Goal: Task Accomplishment & Management: Complete application form

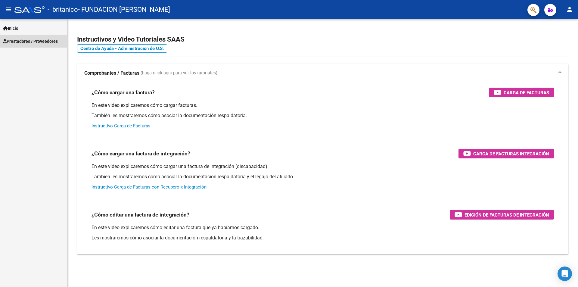
click at [17, 41] on span "Prestadores / Proveedores" at bounding box center [30, 41] width 55 height 7
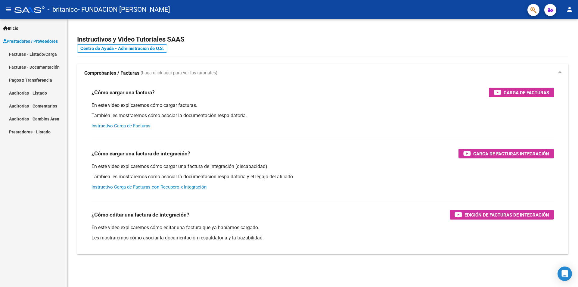
click at [21, 52] on link "Facturas - Listado/Carga" at bounding box center [33, 54] width 67 height 13
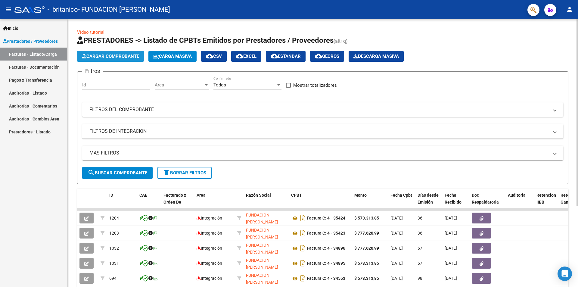
click at [109, 55] on span "Cargar Comprobante" at bounding box center [110, 56] width 57 height 5
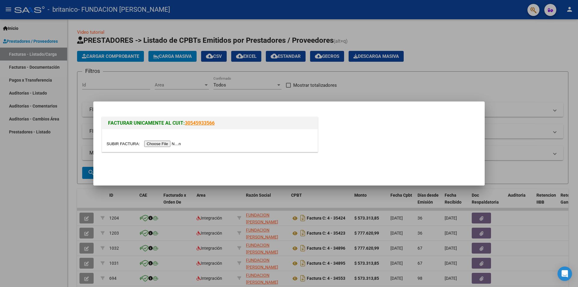
click at [159, 143] on input "file" at bounding box center [145, 144] width 76 height 6
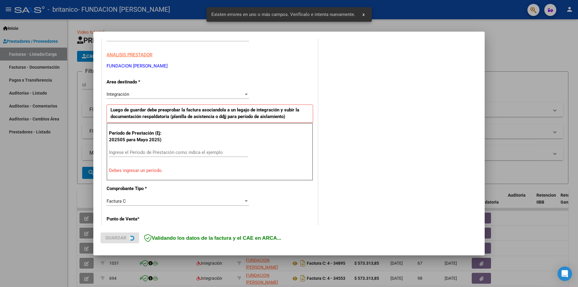
scroll to position [105, 0]
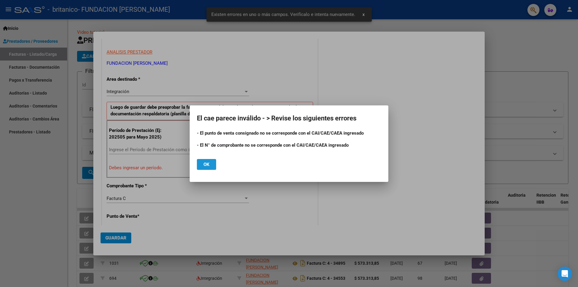
click at [204, 166] on span "Ok" at bounding box center [206, 164] width 6 height 5
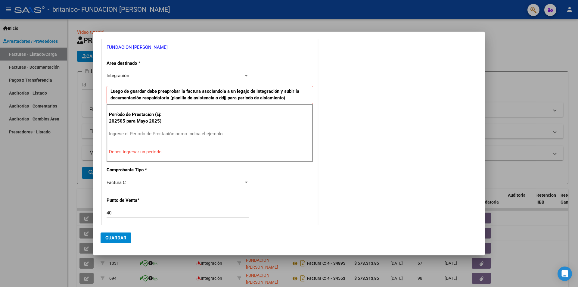
scroll to position [165, 0]
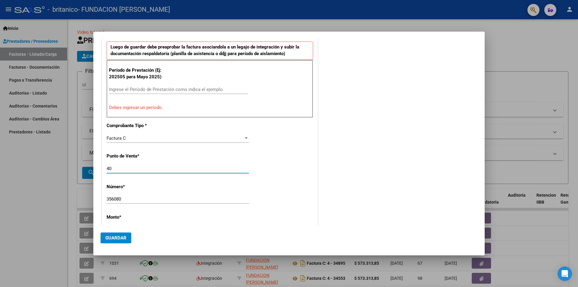
click at [123, 168] on input "40" at bounding box center [178, 168] width 142 height 5
type input "4"
click at [124, 198] on input "356080" at bounding box center [178, 198] width 142 height 5
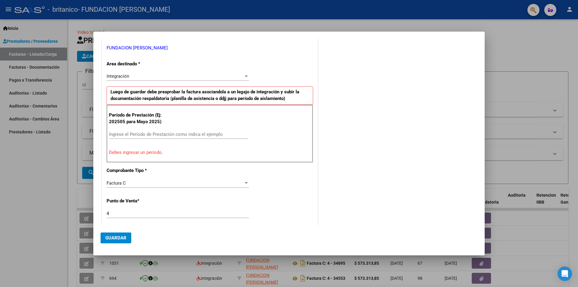
scroll to position [118, 0]
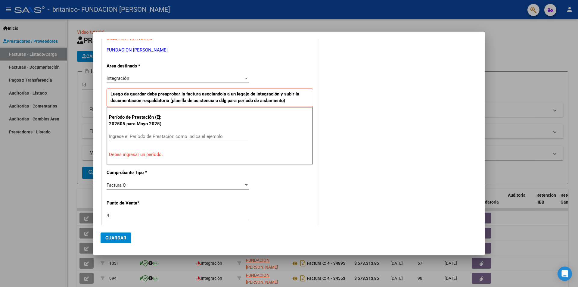
type input "35608"
click at [146, 134] on input "Ingrese el Período de Prestación como indica el ejemplo" at bounding box center [178, 136] width 139 height 5
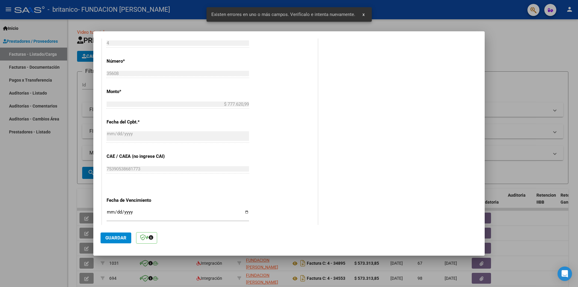
scroll to position [297, 0]
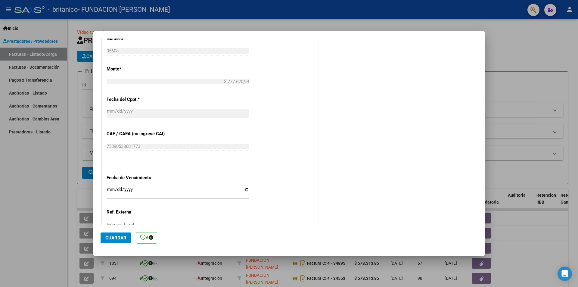
type input "202508"
click at [113, 238] on span "Guardar" at bounding box center [115, 237] width 21 height 5
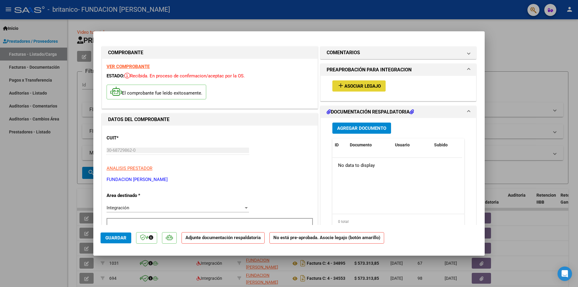
click at [361, 85] on span "Asociar Legajo" at bounding box center [362, 85] width 36 height 5
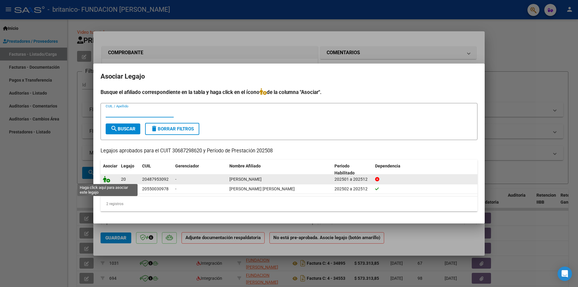
click at [106, 179] on icon at bounding box center [106, 179] width 7 height 7
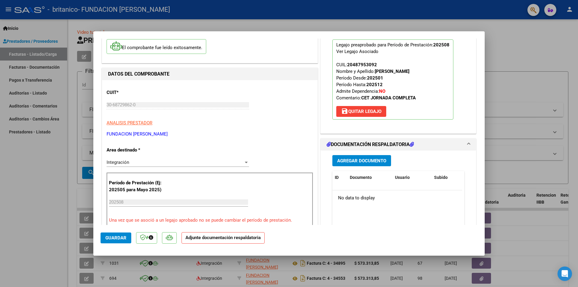
scroll to position [60, 0]
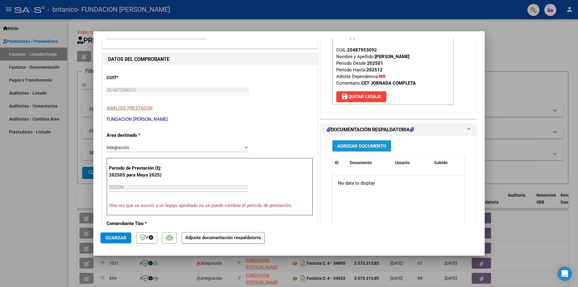
click at [354, 146] on span "Agregar Documento" at bounding box center [361, 145] width 49 height 5
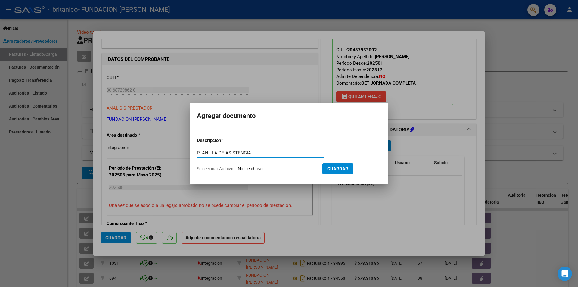
type input "PLANILLA DE ASISTENCIA"
click at [212, 168] on span "Seleccionar Archivo" at bounding box center [215, 168] width 36 height 5
click at [238, 168] on input "Seleccionar Archivo" at bounding box center [278, 169] width 80 height 6
type input "C:\fakepath\PA [PERSON_NAME] [DATE].pdf"
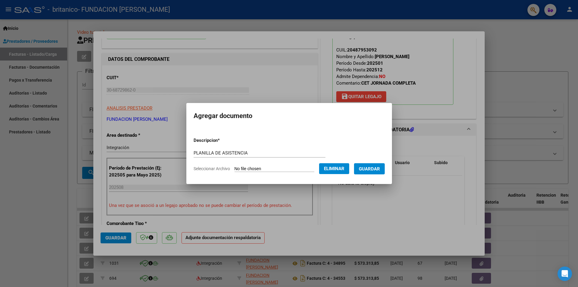
click at [377, 167] on span "Guardar" at bounding box center [369, 168] width 21 height 5
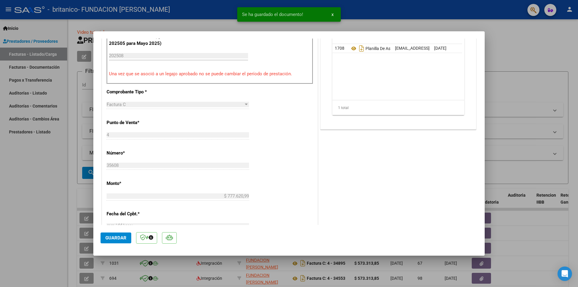
scroll to position [241, 0]
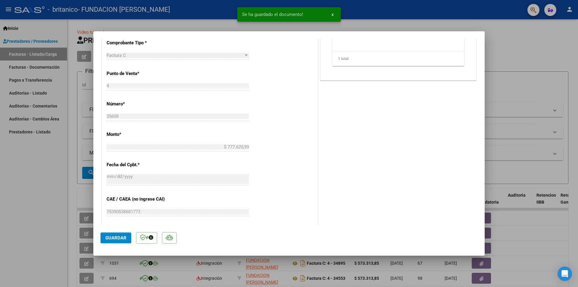
click at [110, 236] on span "Guardar" at bounding box center [115, 237] width 21 height 5
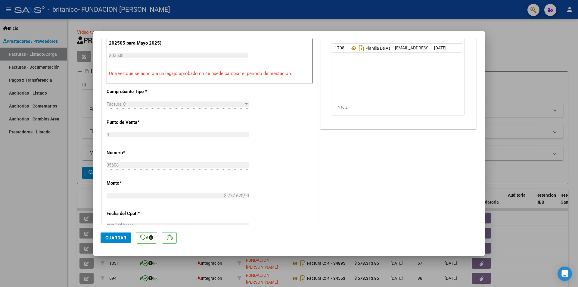
scroll to position [181, 0]
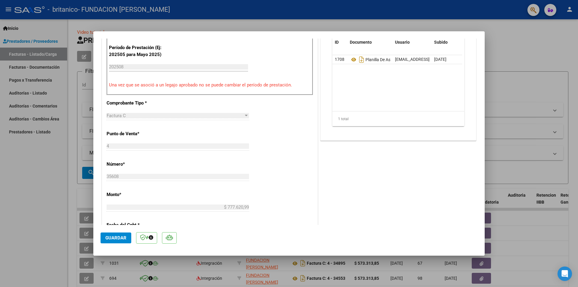
click at [113, 237] on span "Guardar" at bounding box center [115, 237] width 21 height 5
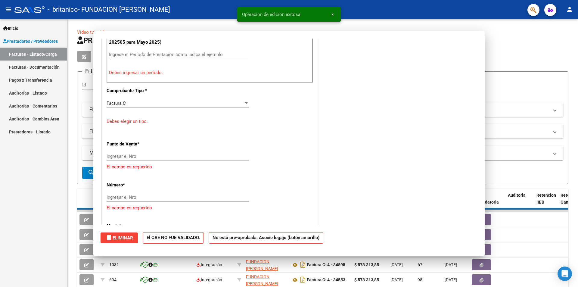
scroll to position [0, 0]
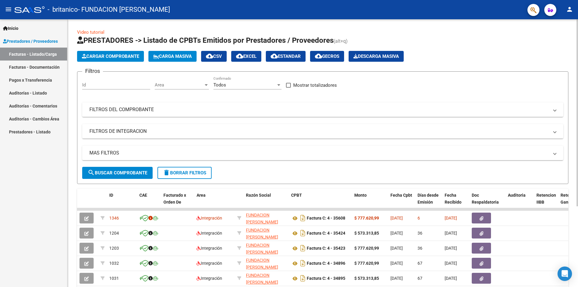
click at [106, 56] on span "Cargar Comprobante" at bounding box center [110, 56] width 57 height 5
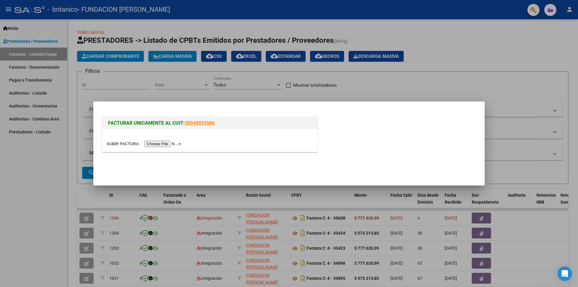
click at [160, 143] on input "file" at bounding box center [145, 144] width 76 height 6
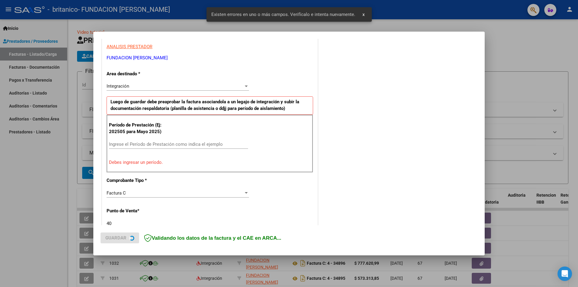
scroll to position [116, 0]
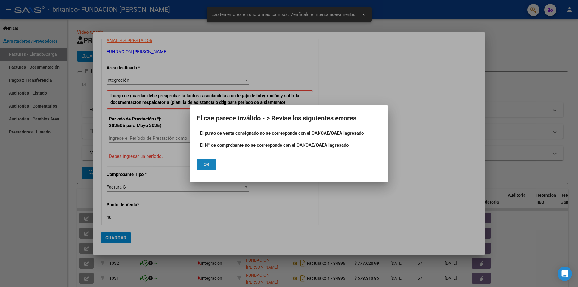
click at [209, 164] on span "Ok" at bounding box center [206, 164] width 6 height 5
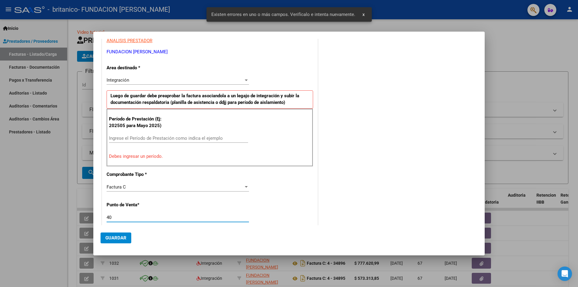
click at [132, 215] on input "40" at bounding box center [178, 217] width 142 height 5
type input "4"
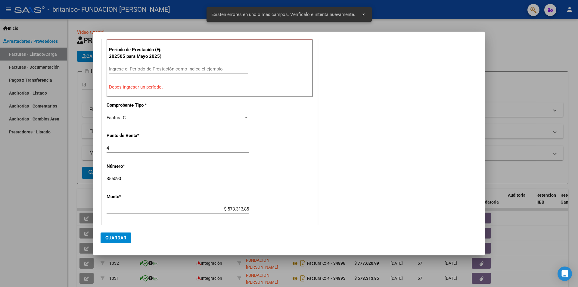
scroll to position [207, 0]
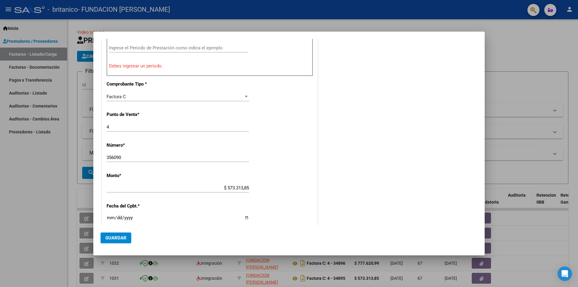
click at [132, 156] on input "356090" at bounding box center [178, 157] width 142 height 5
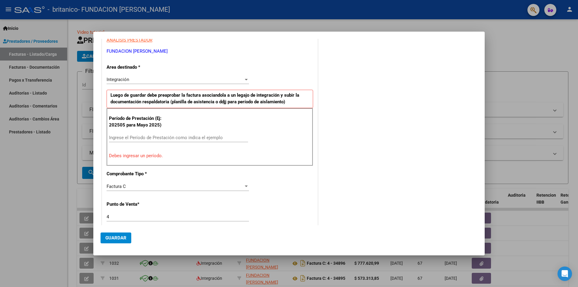
scroll to position [116, 0]
type input "35609"
click at [153, 132] on div "Período de Prestación (Ej: 202505 para [DATE]) Ingrese el Período de Prestación…" at bounding box center [210, 138] width 206 height 58
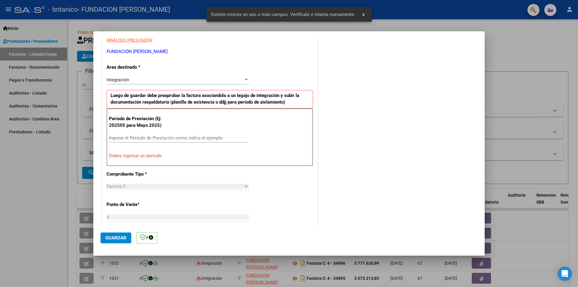
click at [152, 137] on input "Ingrese el Período de Prestación como indica el ejemplo" at bounding box center [178, 137] width 139 height 5
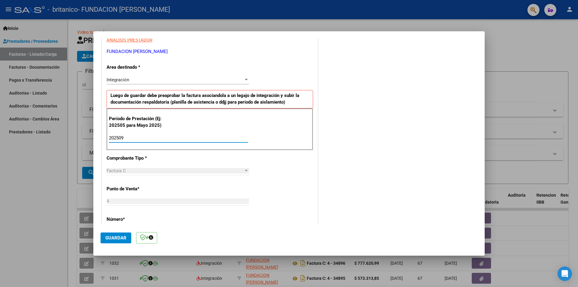
type input "202509"
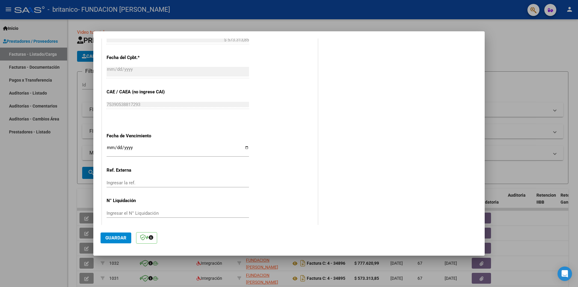
scroll to position [343, 0]
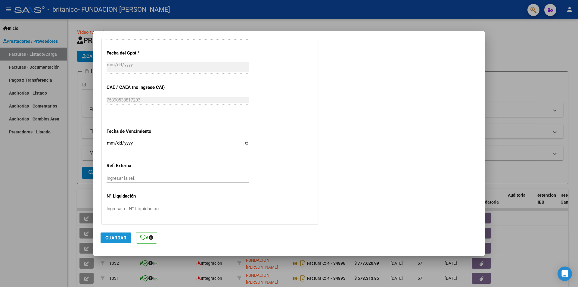
click at [118, 235] on span "Guardar" at bounding box center [115, 237] width 21 height 5
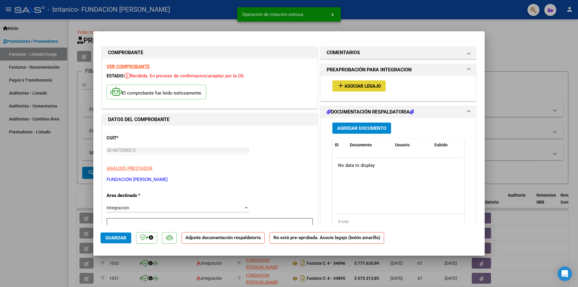
click at [358, 86] on span "Asociar Legajo" at bounding box center [362, 85] width 36 height 5
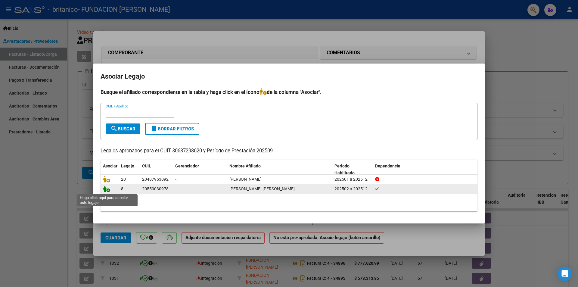
click at [106, 189] on icon at bounding box center [106, 188] width 7 height 7
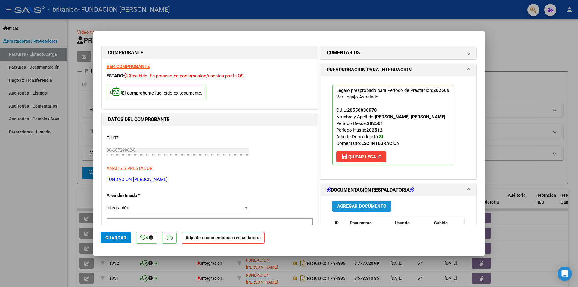
click at [355, 206] on span "Agregar Documento" at bounding box center [361, 205] width 49 height 5
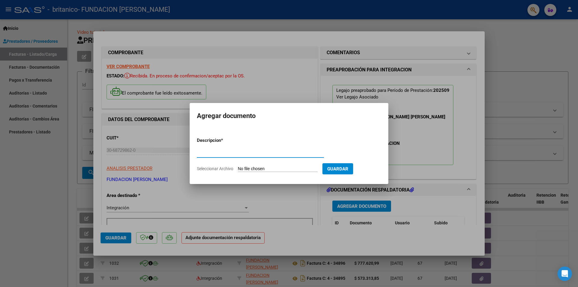
type input "p"
type input "PLANILLA DE ASISTENCIA"
click at [212, 168] on span "Seleccionar Archivo" at bounding box center [215, 168] width 36 height 5
click at [238, 168] on input "Seleccionar Archivo" at bounding box center [278, 169] width 80 height 6
type input "C:\fakepath\PA [PERSON_NAME] [PERSON_NAME] [DATE].pdf"
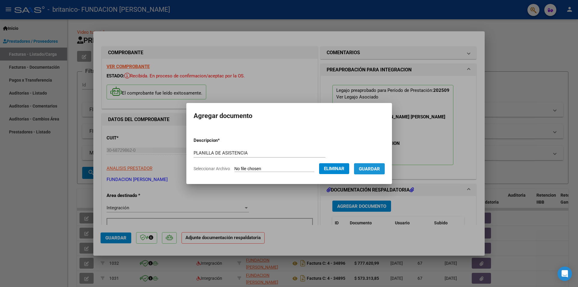
click at [376, 166] on span "Guardar" at bounding box center [369, 168] width 21 height 5
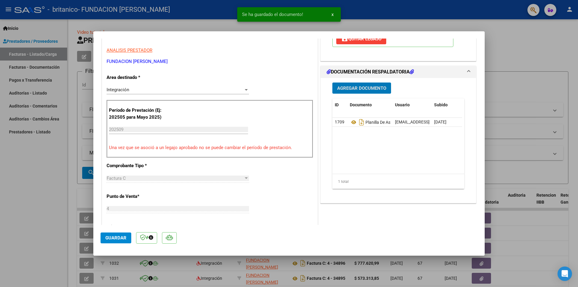
scroll to position [120, 0]
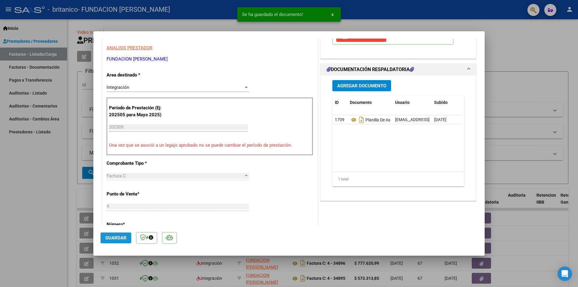
click at [110, 237] on span "Guardar" at bounding box center [115, 237] width 21 height 5
click at [116, 236] on span "Guardar" at bounding box center [115, 237] width 21 height 5
type input "$ 0,00"
